Goal: Task Accomplishment & Management: Manage account settings

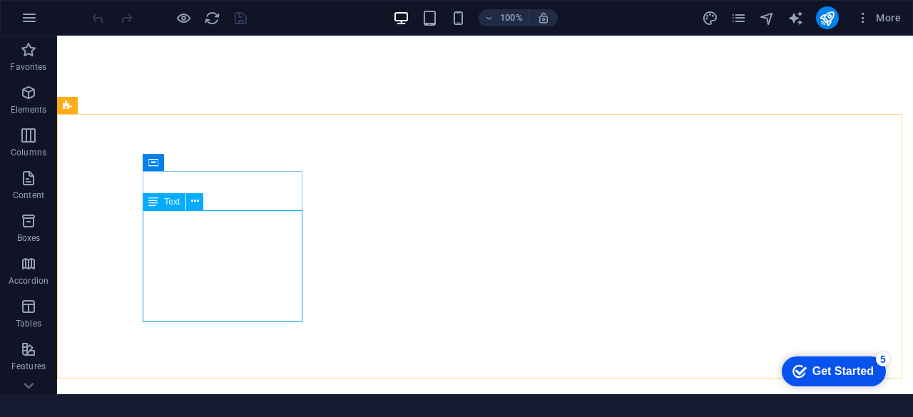
click at [159, 199] on div "Text" at bounding box center [164, 201] width 43 height 17
click at [172, 210] on div "Text" at bounding box center [164, 200] width 43 height 17
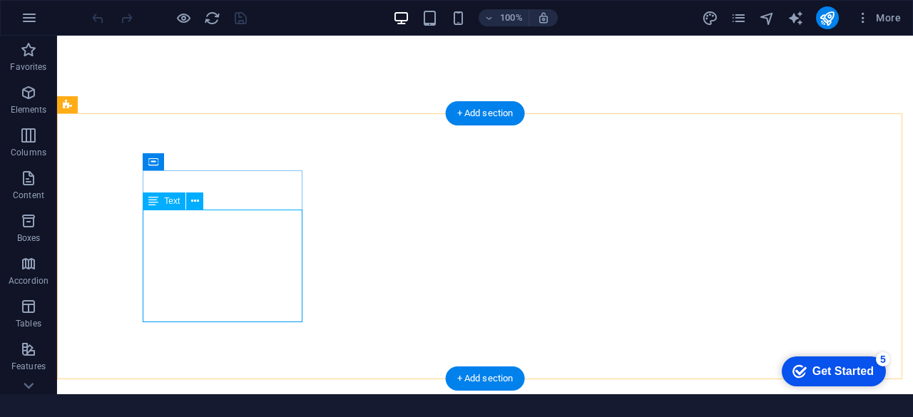
click at [222, 218] on div "Drag here to replace the existing content. Press “Ctrl” if you want to create a…" at bounding box center [485, 215] width 856 height 359
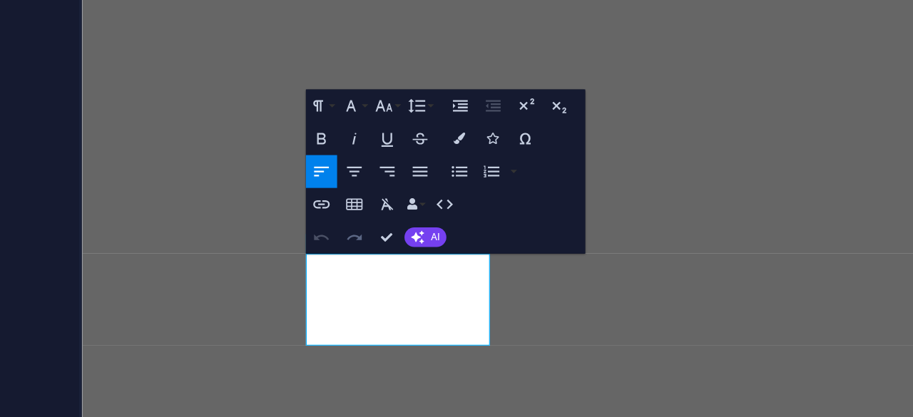
click at [391, 302] on icon "button" at bounding box center [391, 300] width 6 height 6
drag, startPoint x: 391, startPoint y: 302, endPoint x: 381, endPoint y: 301, distance: 10.0
click at [381, 301] on div "Undo Redo Confirm (Ctrl+⏎) AI Improve Make shorter Make longer Fix spelling & g…" at bounding box center [397, 301] width 43 height 10
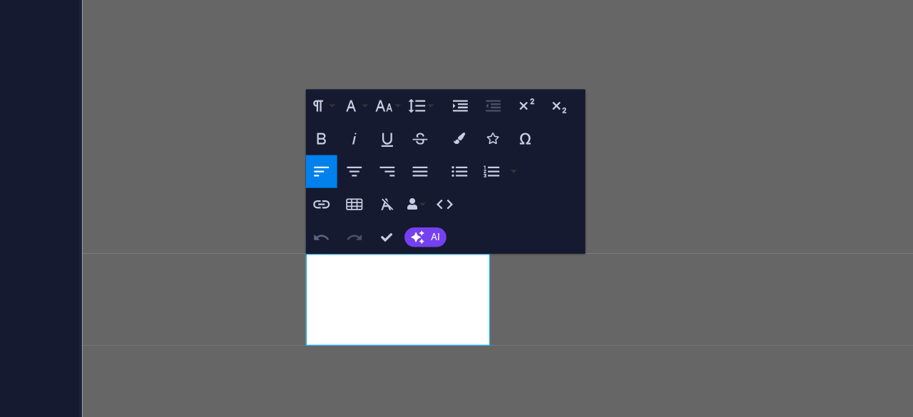
click at [381, 301] on icon "button" at bounding box center [381, 300] width 6 height 6
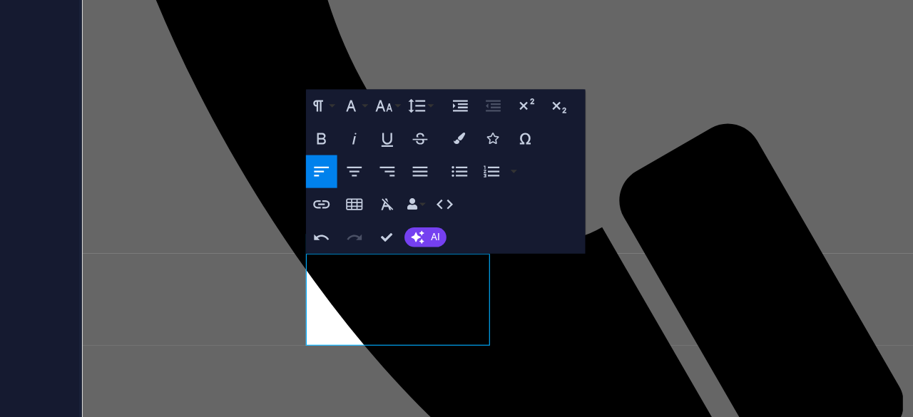
scroll to position [20570, 0]
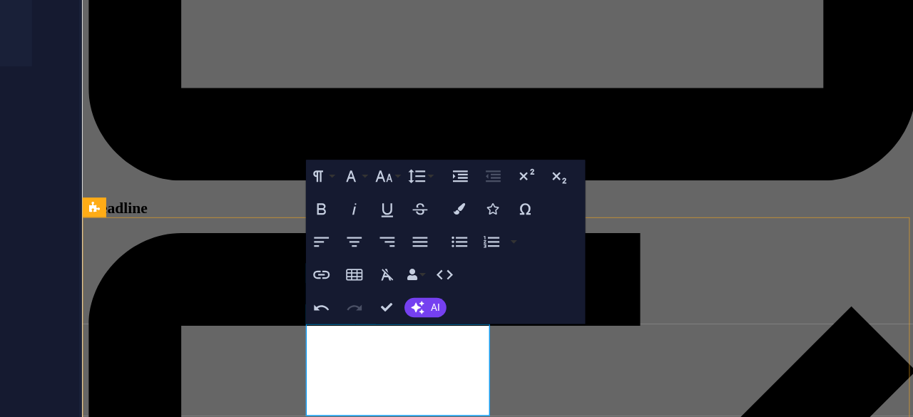
drag, startPoint x: 371, startPoint y: 232, endPoint x: 253, endPoint y: 227, distance: 117.8
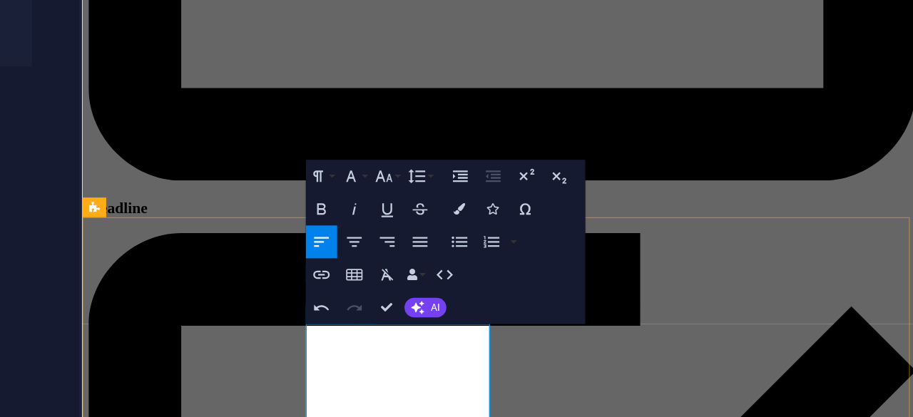
drag, startPoint x: 335, startPoint y: 245, endPoint x: 293, endPoint y: 250, distance: 42.3
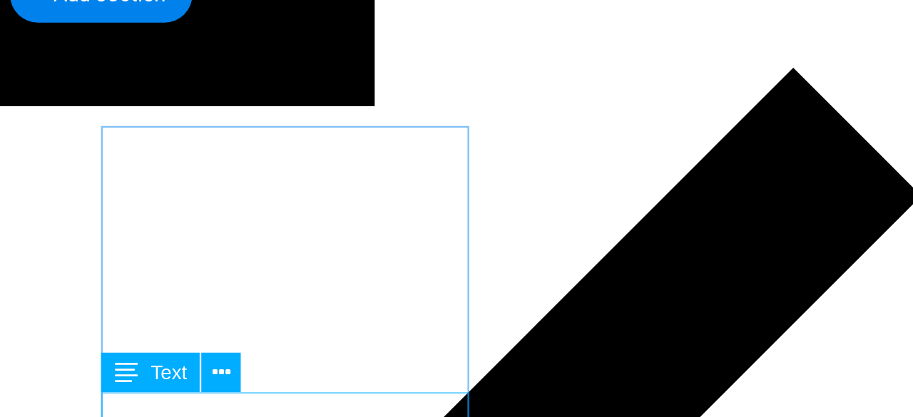
scroll to position [19496, 0]
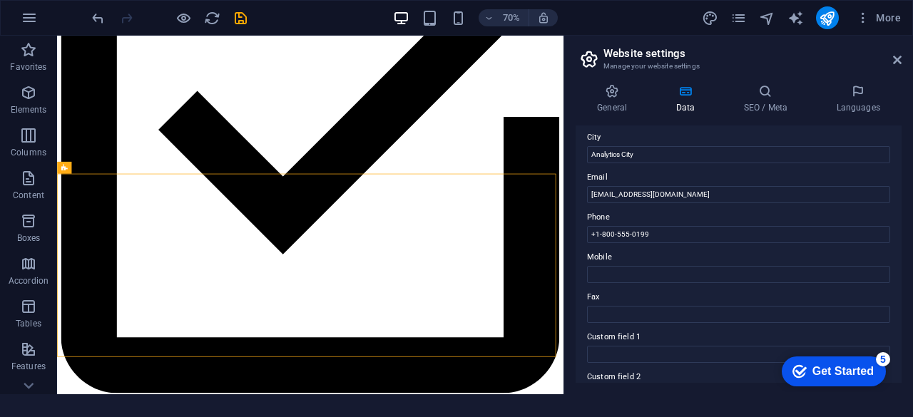
scroll to position [217, 0]
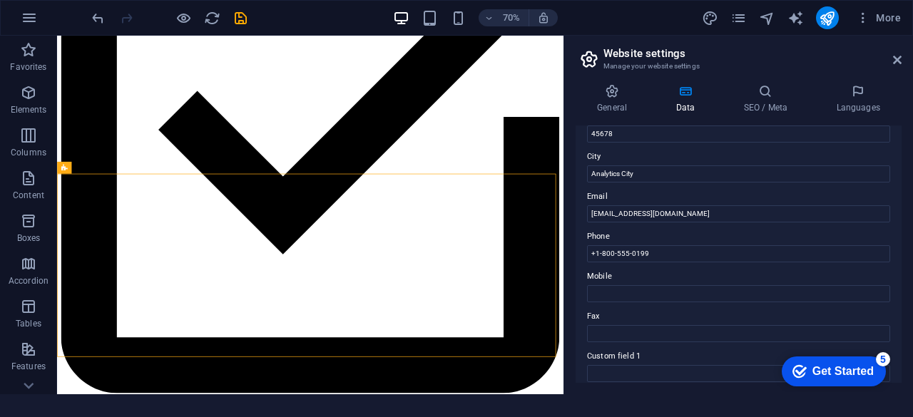
click at [657, 240] on label "Phone" at bounding box center [738, 236] width 303 height 17
click at [657, 245] on input "+1-800-555-0199" at bounding box center [738, 253] width 303 height 17
drag, startPoint x: 719, startPoint y: 289, endPoint x: 770, endPoint y: 336, distance: 69.1
click at [692, 248] on input "+1-800-555-0199" at bounding box center [738, 253] width 303 height 17
type input "+"
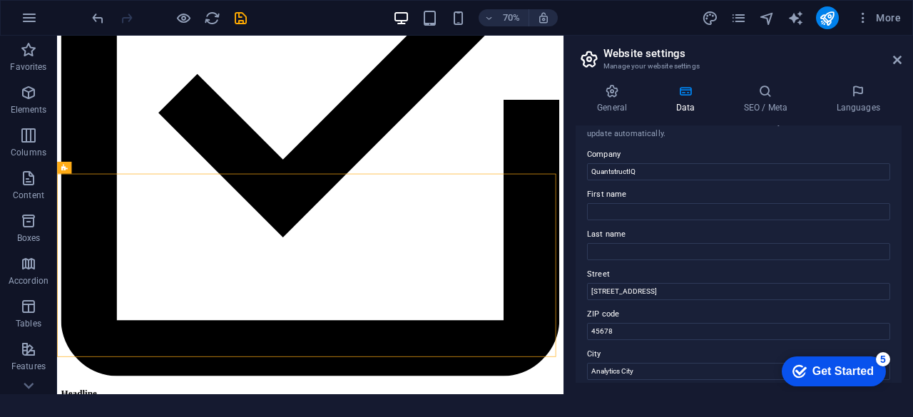
scroll to position [18, 0]
click at [634, 292] on input "[STREET_ADDRESS]" at bounding box center [738, 293] width 303 height 17
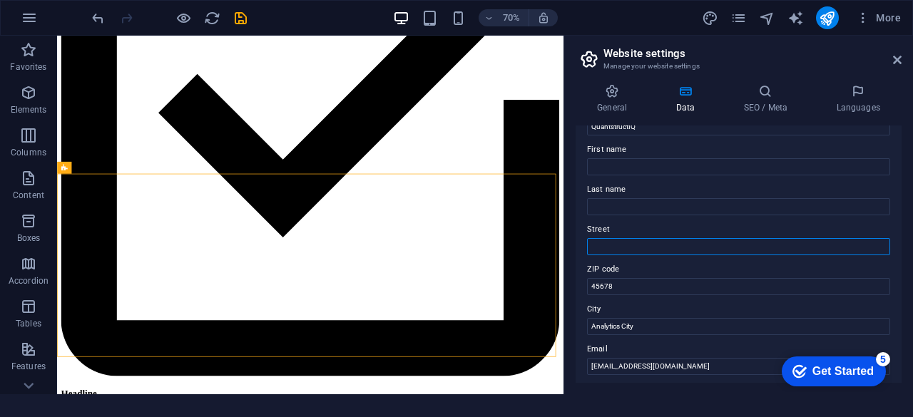
scroll to position [73, 0]
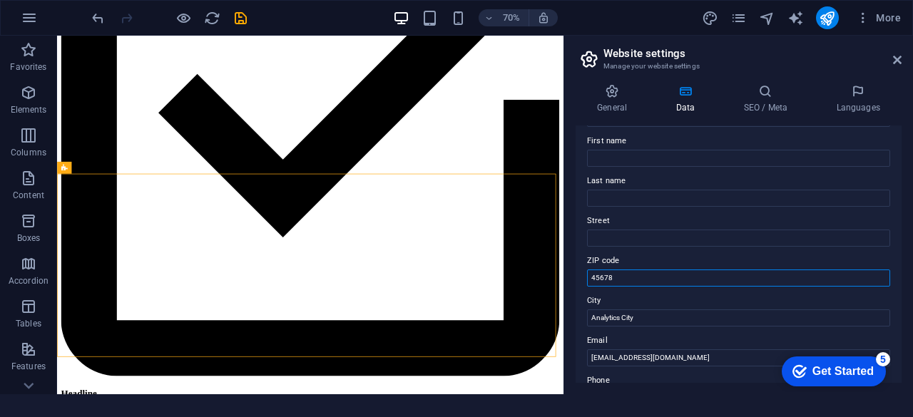
click at [600, 277] on input "45678" at bounding box center [738, 277] width 303 height 17
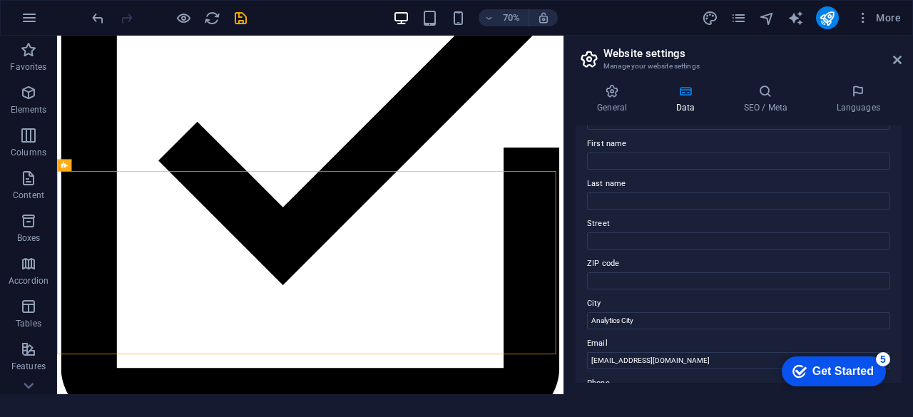
scroll to position [0, 0]
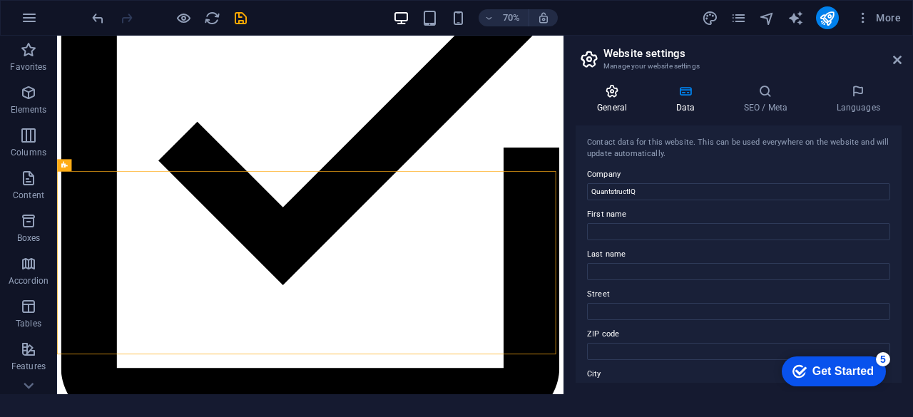
click at [620, 93] on icon at bounding box center [611, 91] width 73 height 14
